Goal: Communication & Community: Answer question/provide support

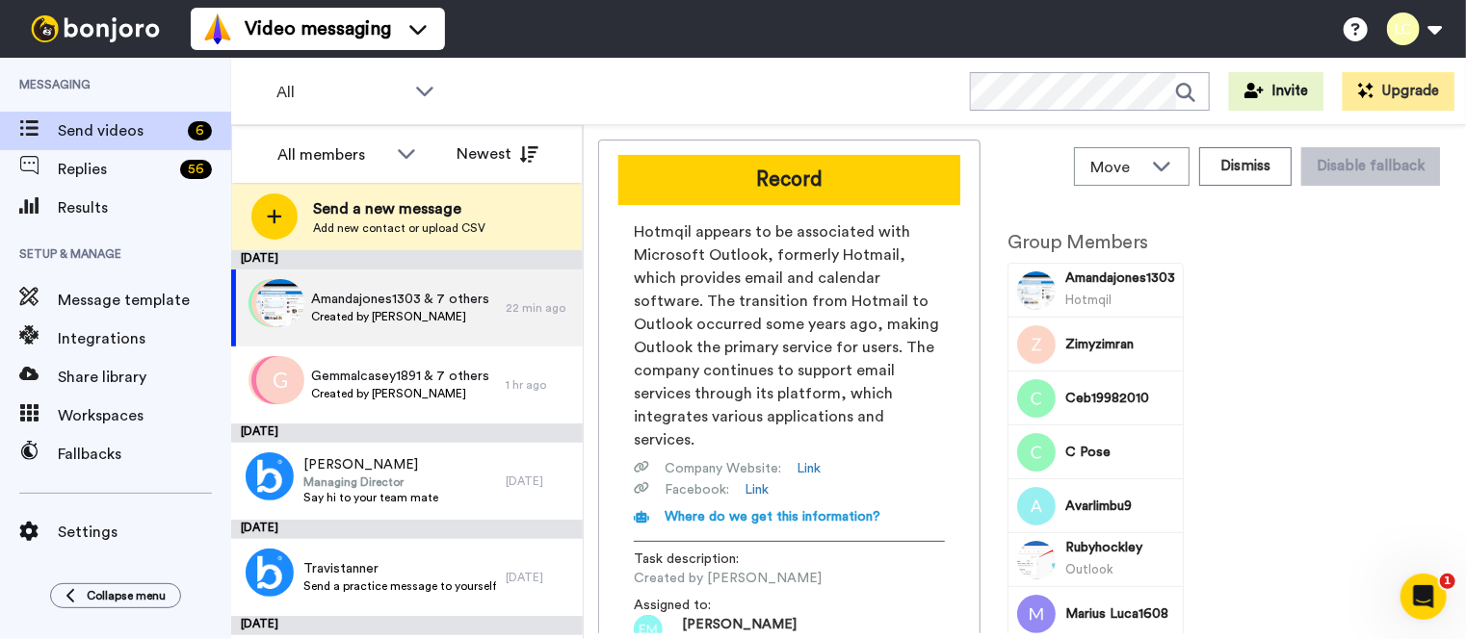
click at [404, 210] on span "Send a new message" at bounding box center [399, 208] width 172 height 23
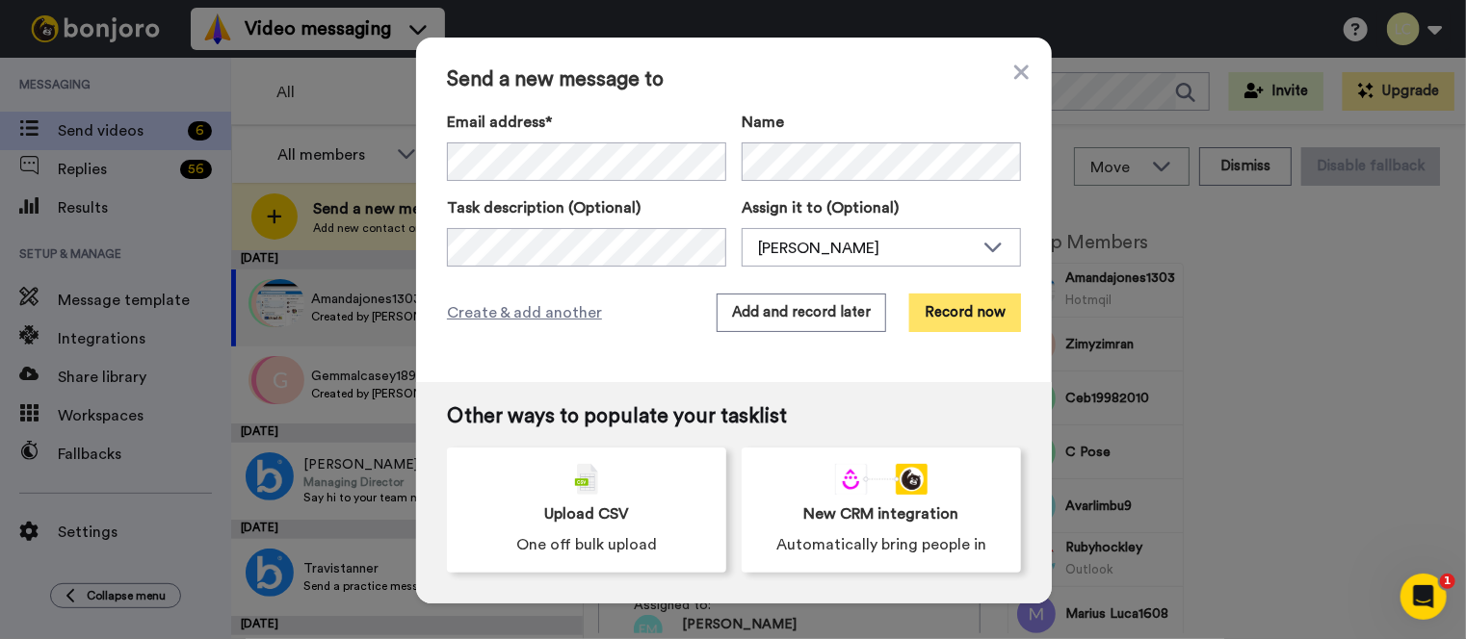
click at [951, 315] on button "Record now" at bounding box center [965, 313] width 112 height 39
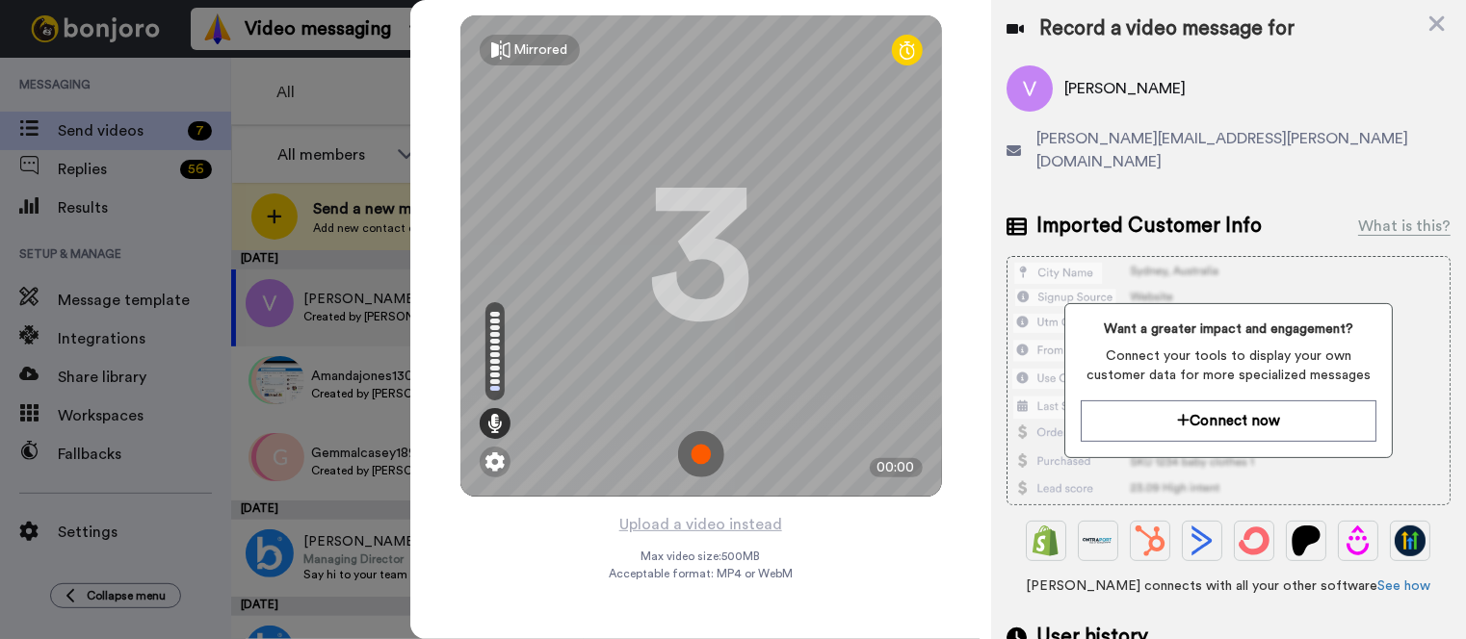
click at [706, 446] on img at bounding box center [701, 454] width 46 height 46
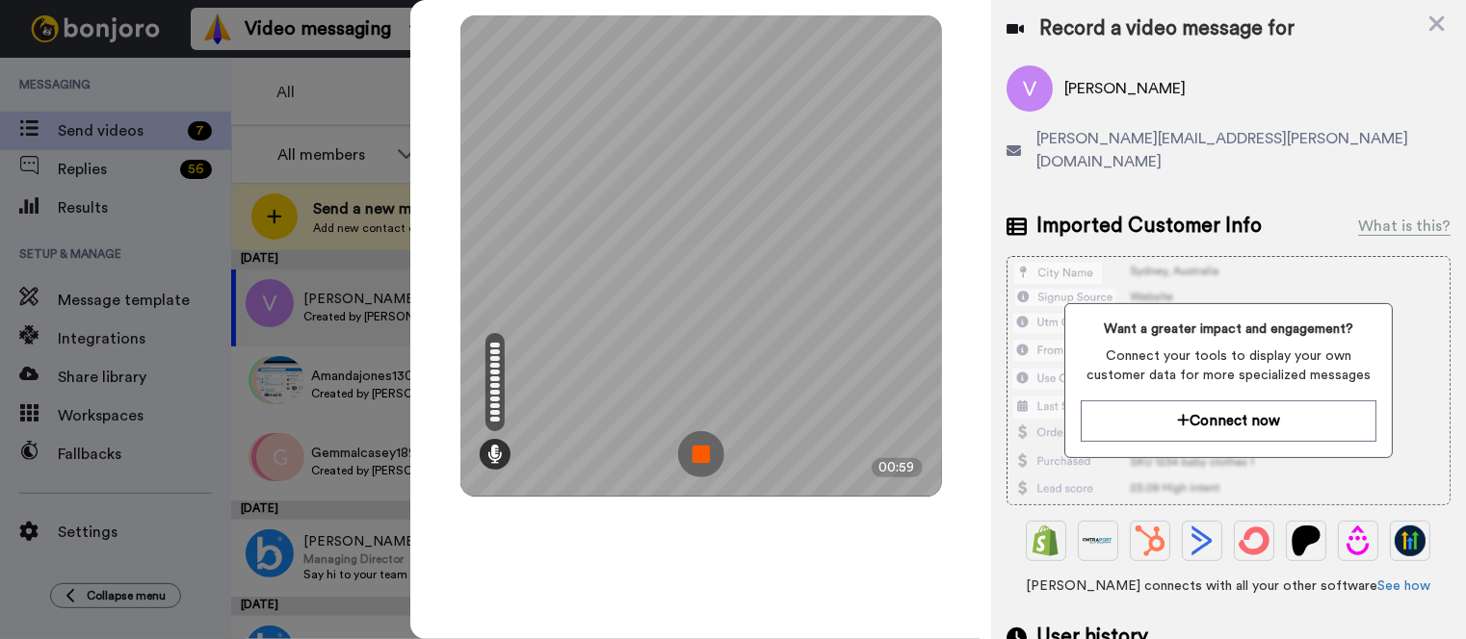
click at [698, 460] on img at bounding box center [701, 454] width 46 height 46
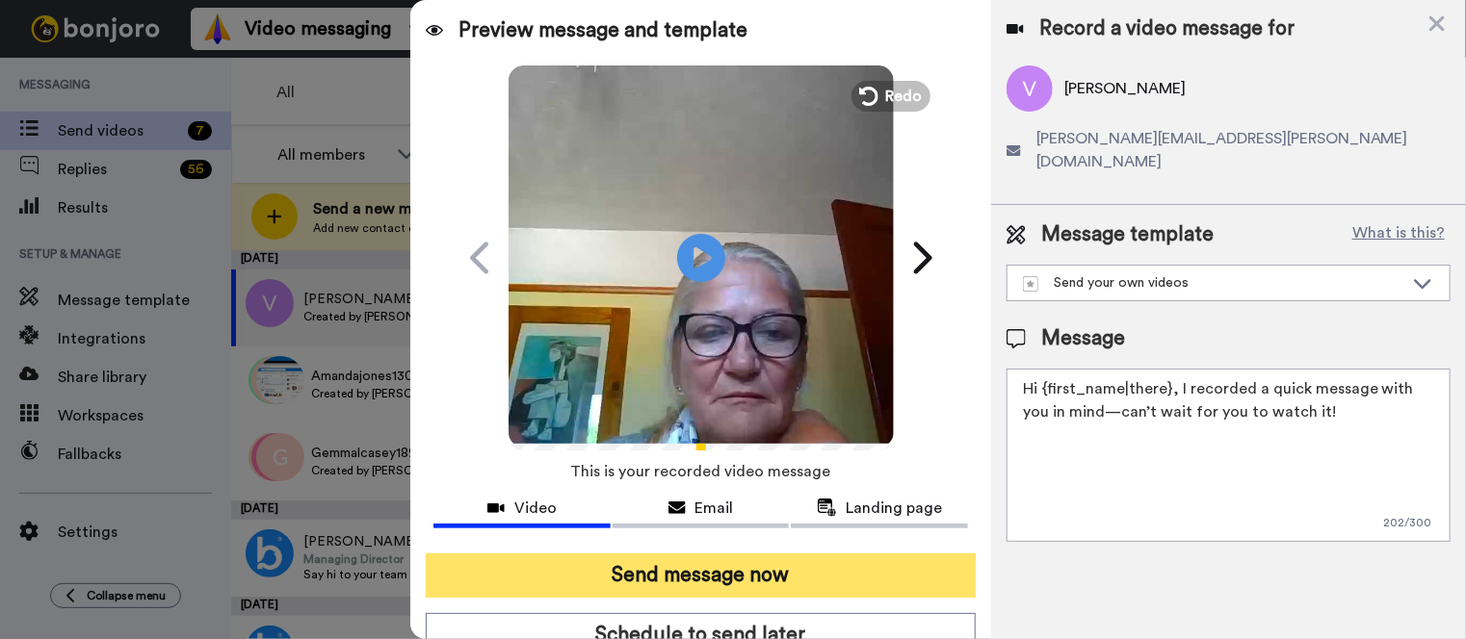
click at [858, 578] on button "Send message now" at bounding box center [701, 576] width 550 height 44
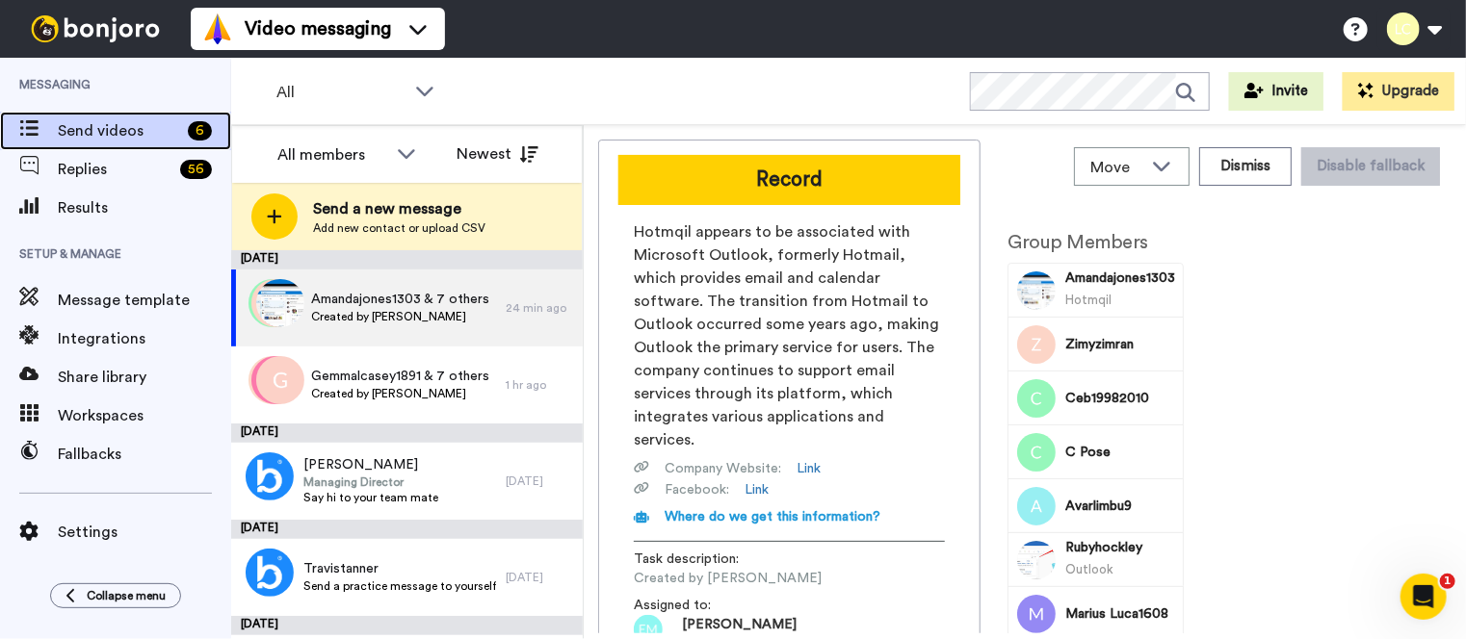
click at [88, 127] on span "Send videos" at bounding box center [119, 130] width 122 height 23
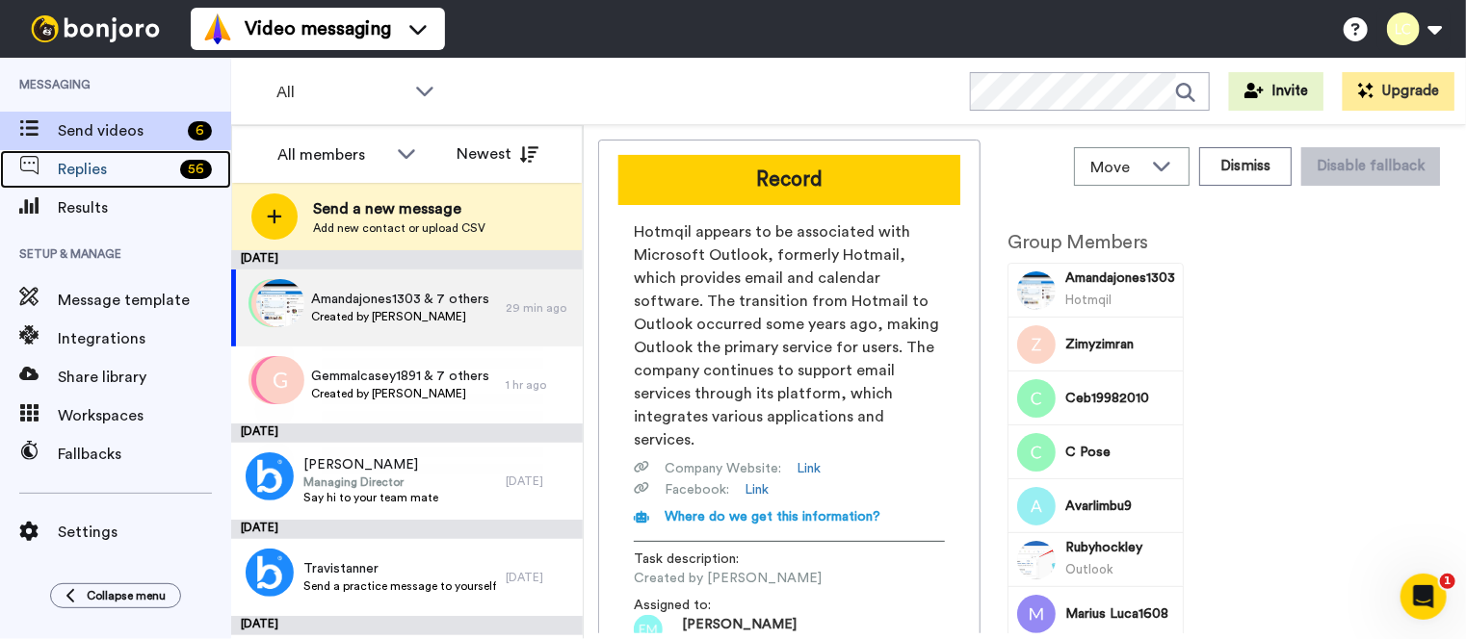
click at [89, 158] on span "Replies" at bounding box center [115, 169] width 115 height 23
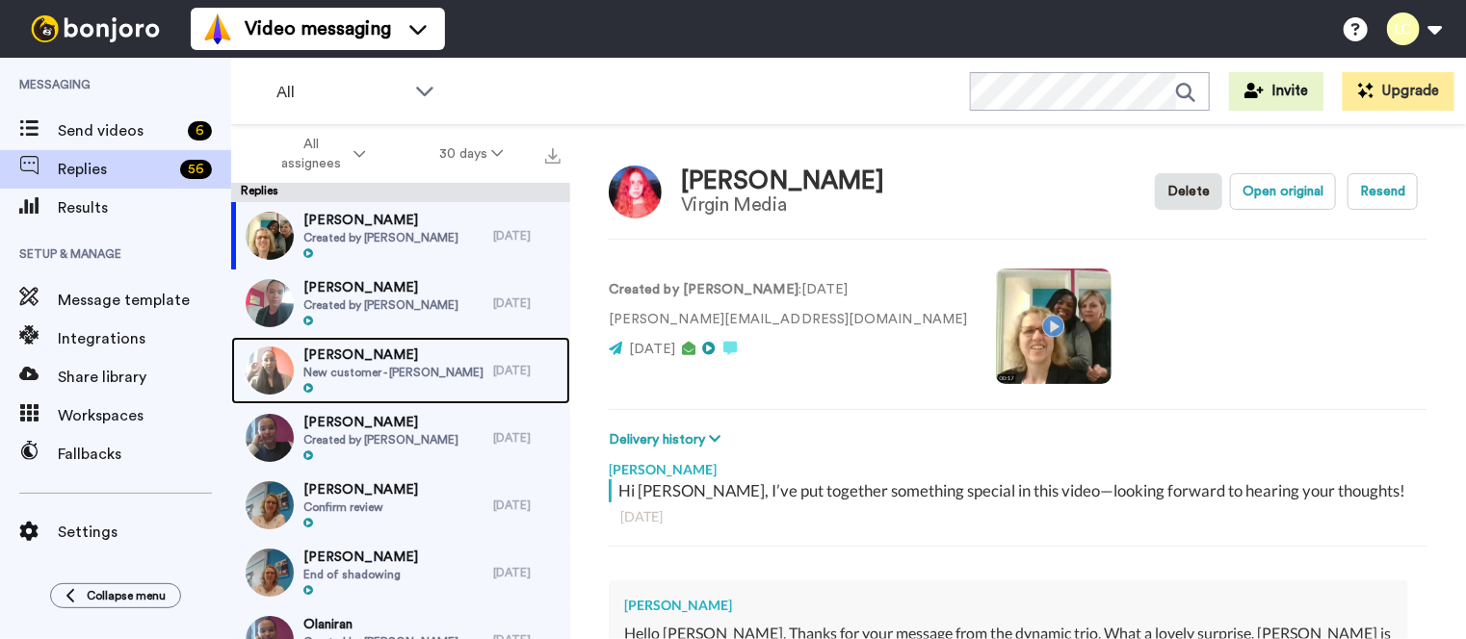
click at [389, 372] on span "New customer - Barry C" at bounding box center [393, 372] width 180 height 15
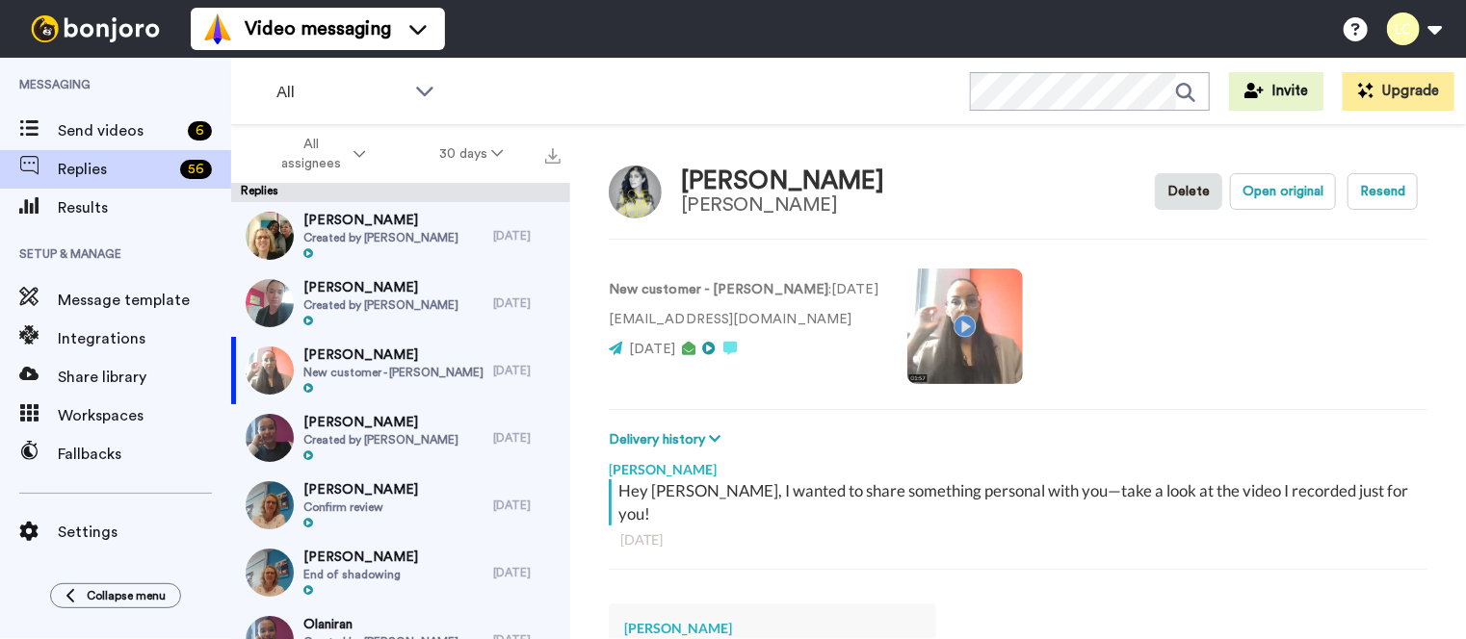
click at [913, 311] on video at bounding box center [965, 327] width 116 height 116
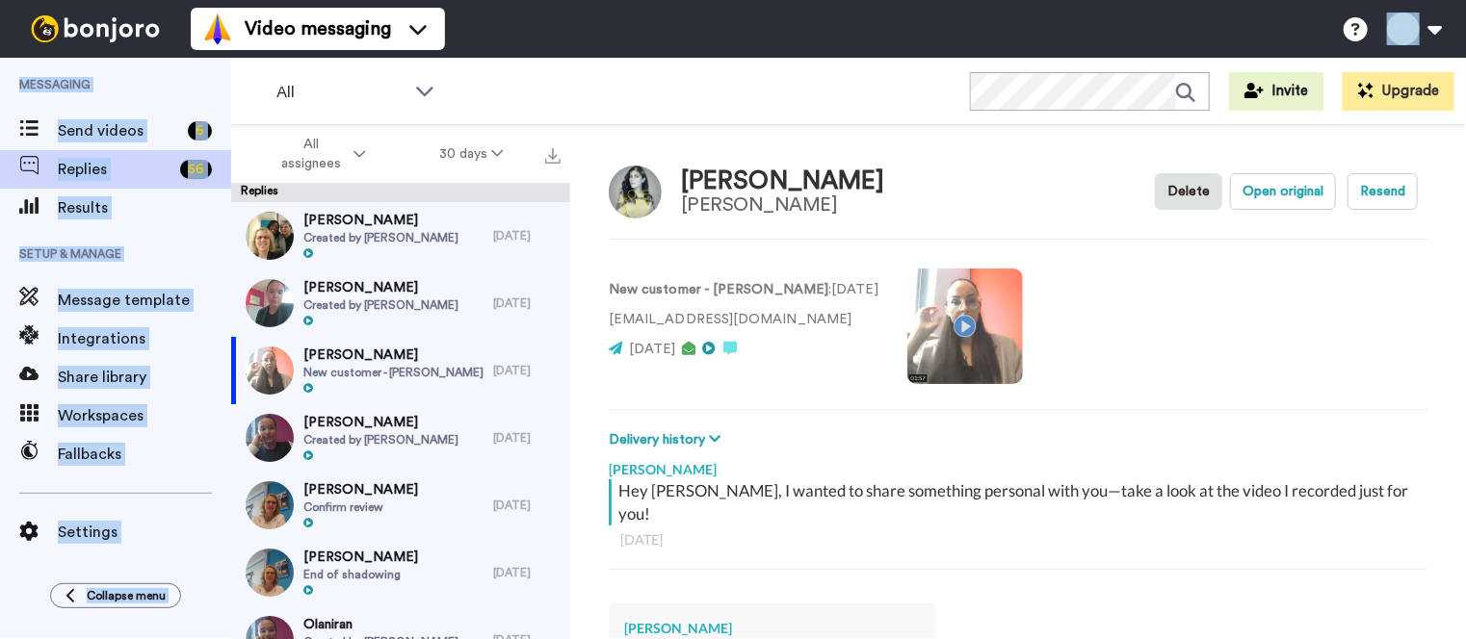
drag, startPoint x: 790, startPoint y: 57, endPoint x: 708, endPoint y: 99, distance: 92.2
click at [708, 99] on div "Video messaging Switch to Video messaging Testimonials Settings Discover Help &…" at bounding box center [733, 319] width 1466 height 639
drag, startPoint x: 780, startPoint y: 23, endPoint x: 705, endPoint y: 72, distance: 89.7
click at [705, 72] on div "Video messaging Switch to Video messaging Testimonials Settings Discover Help &…" at bounding box center [733, 319] width 1466 height 639
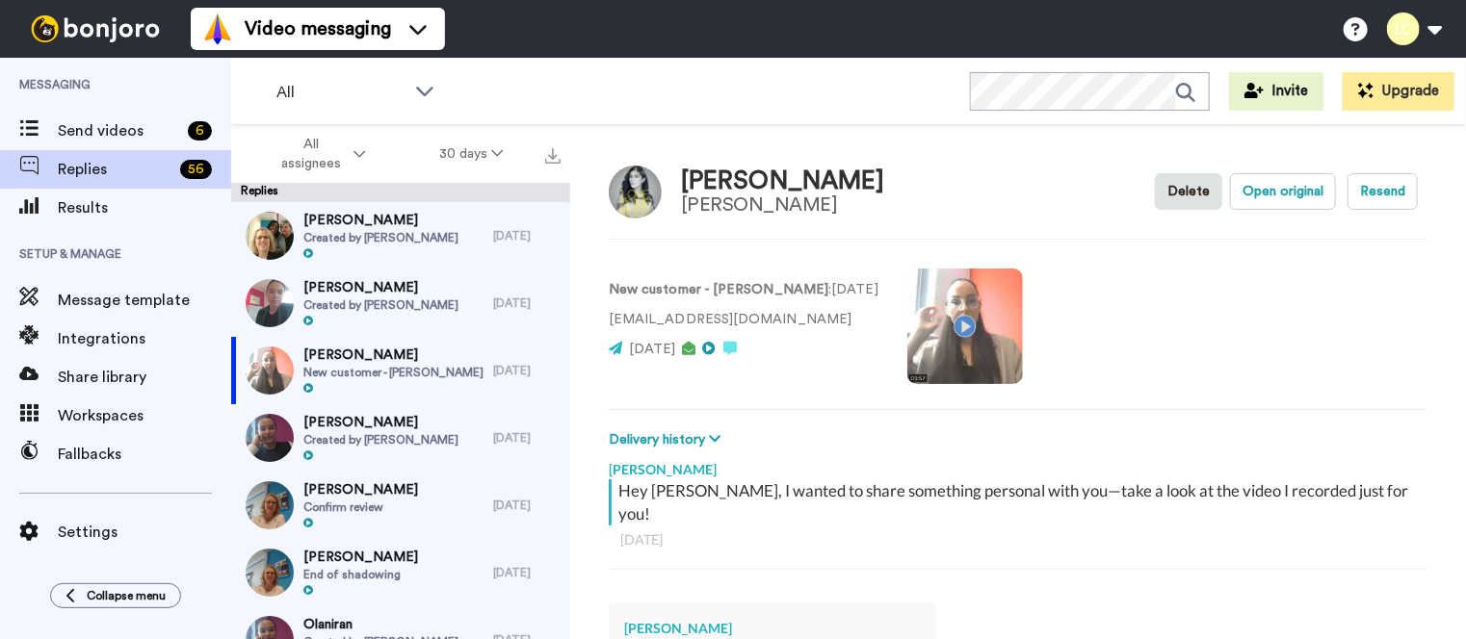
click at [1248, 376] on div "New customer - Barry C : 6 days ago cilliec@gmail.com 6 days ago" at bounding box center [1018, 324] width 818 height 131
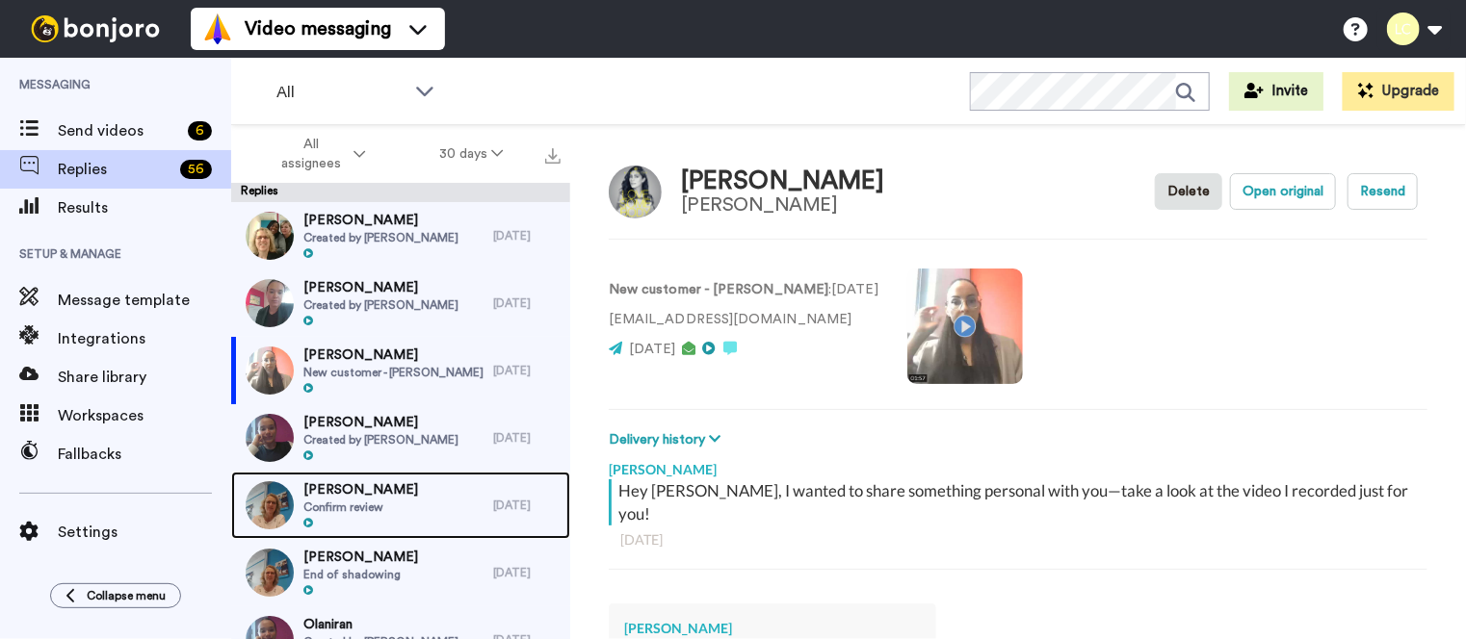
click at [385, 510] on span "Confirm review" at bounding box center [360, 507] width 115 height 15
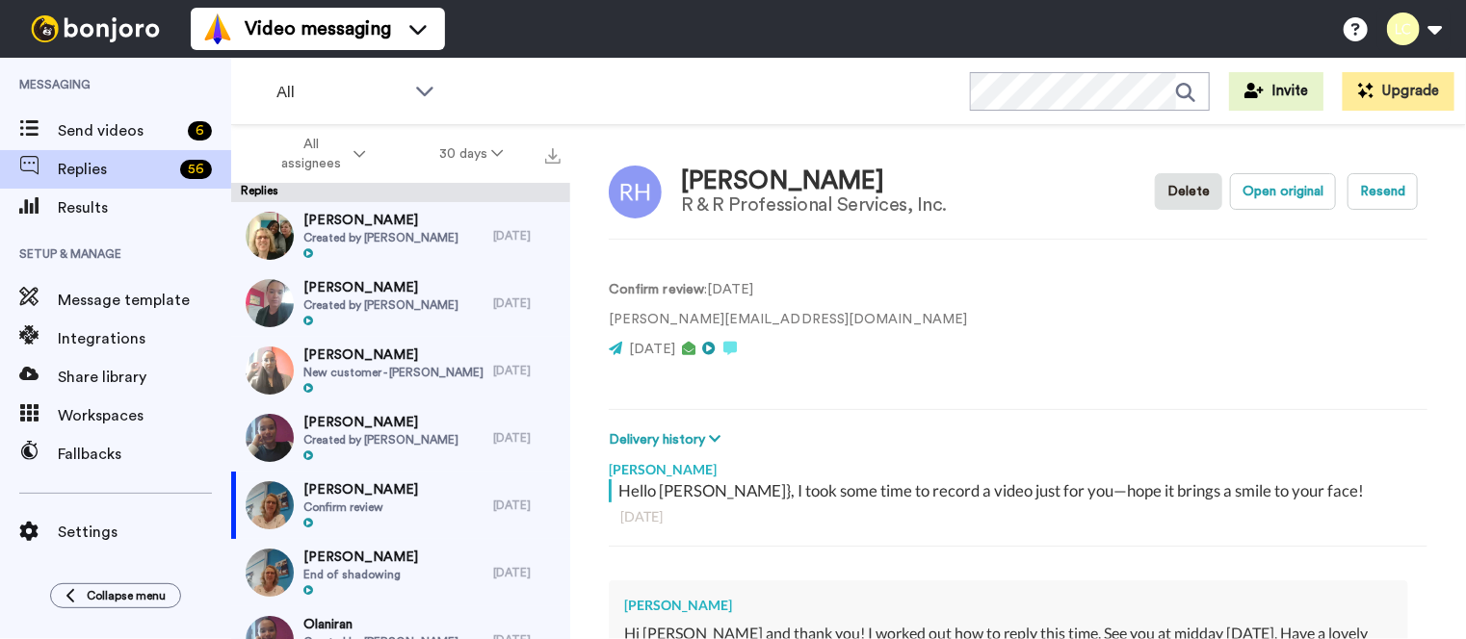
type textarea "x"
